Goal: Task Accomplishment & Management: Manage account settings

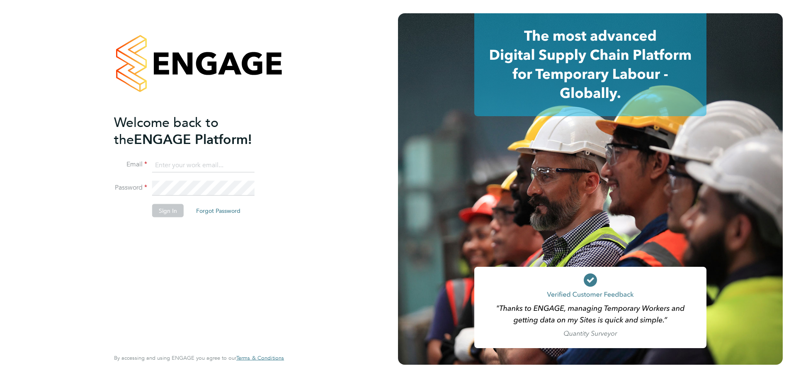
type input "[PERSON_NAME][EMAIL_ADDRESS][PERSON_NAME][PERSON_NAME][DOMAIN_NAME]"
click at [223, 319] on div "Welcome back to the ENGAGE Platform! Email james.williams@wates.co.uk Password …" at bounding box center [195, 231] width 162 height 234
click at [169, 212] on button "Sign In" at bounding box center [168, 210] width 32 height 13
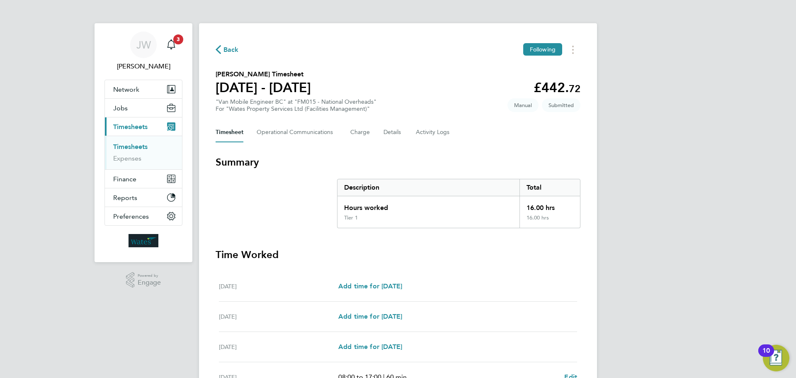
click at [676, 260] on div "[PERSON_NAME] [PERSON_NAME] Notifications 3 Applications: Network Sites Workers…" at bounding box center [398, 288] width 796 height 576
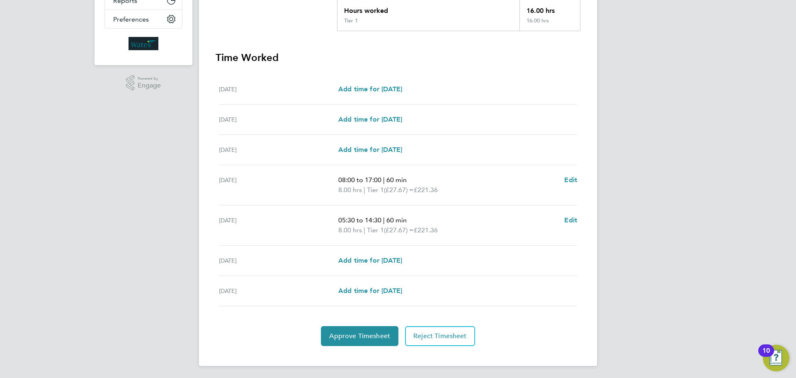
scroll to position [198, 0]
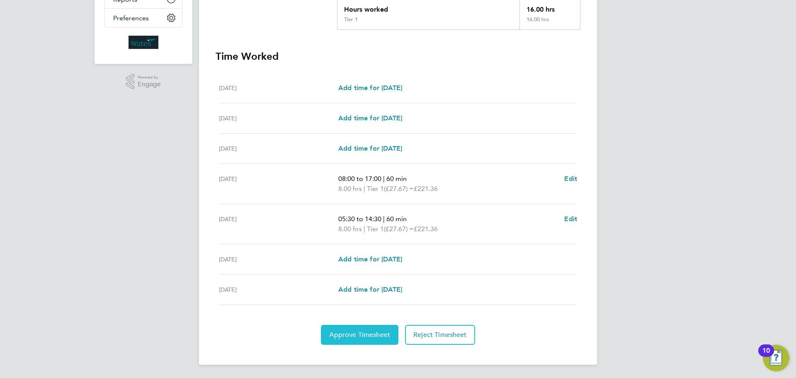
click at [365, 343] on button "Approve Timesheet" at bounding box center [360, 335] width 78 height 20
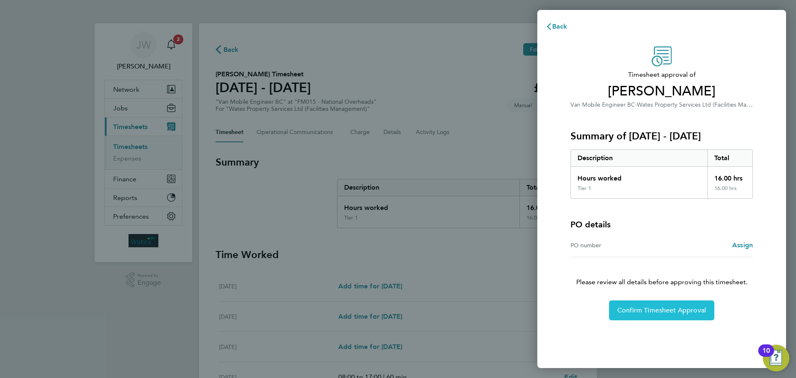
click at [644, 307] on span "Confirm Timesheet Approval" at bounding box center [662, 310] width 89 height 8
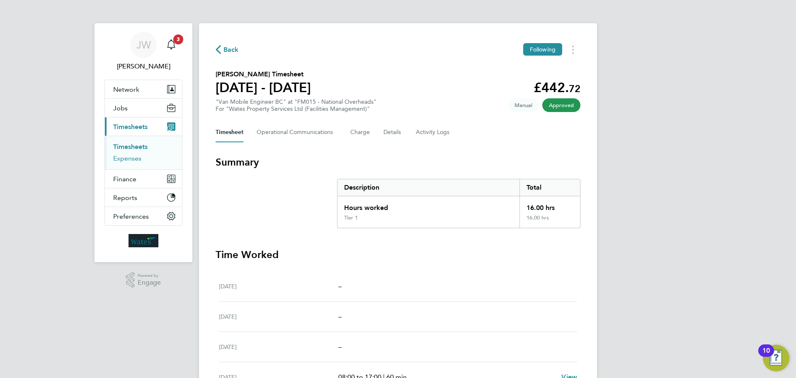
click at [126, 155] on link "Expenses" at bounding box center [127, 158] width 28 height 8
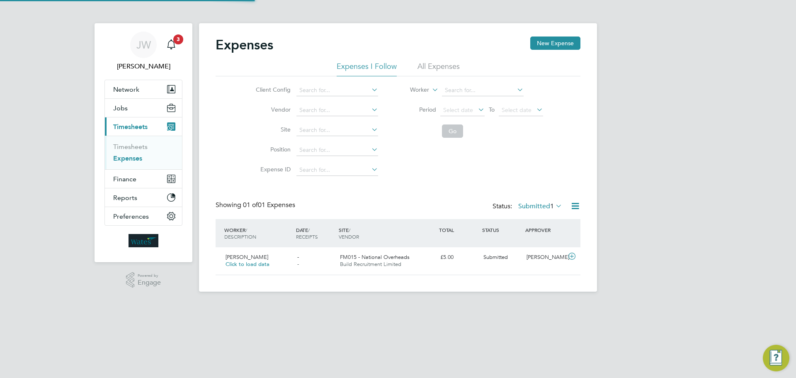
scroll to position [21, 101]
click at [248, 265] on span "Click to load data" at bounding box center [248, 263] width 44 height 7
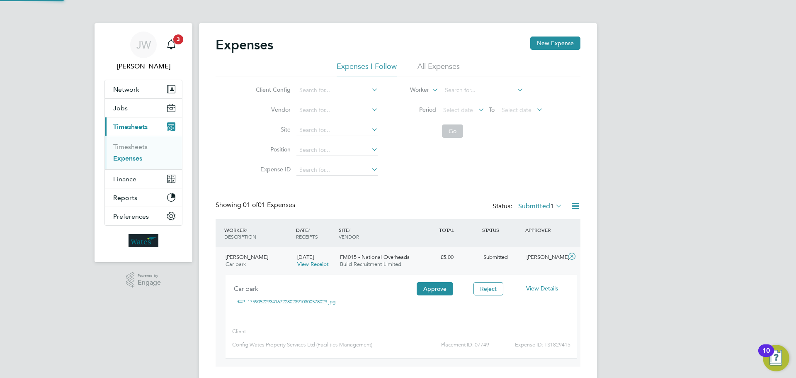
scroll to position [27, 149]
click at [327, 300] on link "17590522934167228023910300578029.jpg" at bounding box center [292, 301] width 88 height 12
click at [432, 289] on button "Approve" at bounding box center [435, 288] width 36 height 13
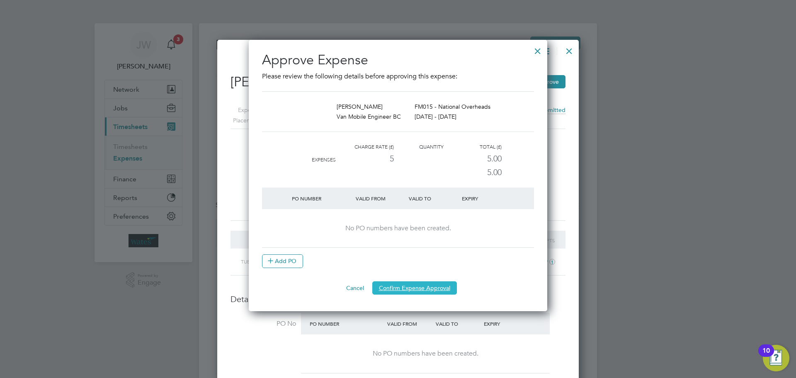
click at [408, 287] on button "Confirm Expense Approval" at bounding box center [414, 287] width 85 height 13
